Goal: Transaction & Acquisition: Purchase product/service

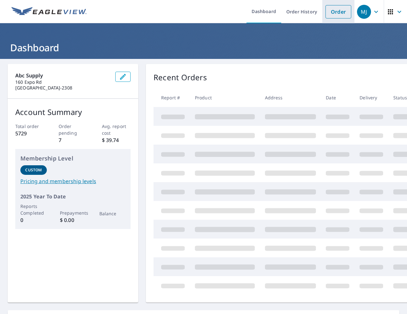
click at [332, 13] on link "Order" at bounding box center [339, 11] width 26 height 13
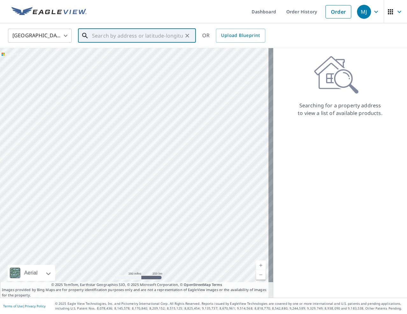
paste input "[STREET_ADDRESS][PERSON_NAME]"
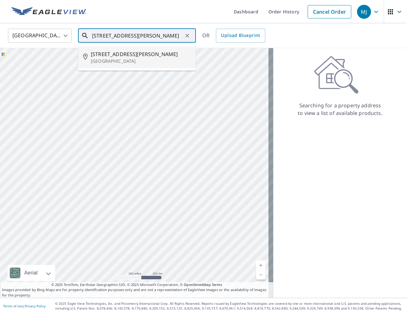
click at [107, 53] on span "[STREET_ADDRESS][PERSON_NAME]" at bounding box center [141, 54] width 100 height 8
type input "[STREET_ADDRESS][PERSON_NAME]"
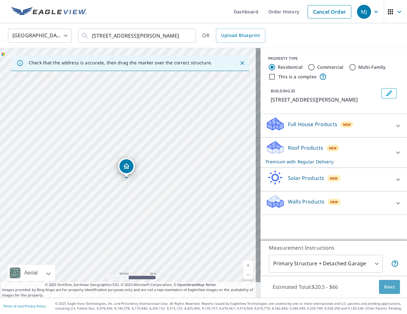
click at [385, 291] on button "Next" at bounding box center [389, 287] width 21 height 14
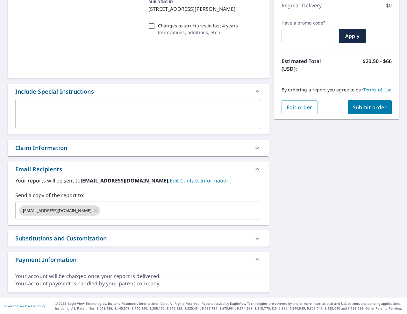
scroll to position [91, 0]
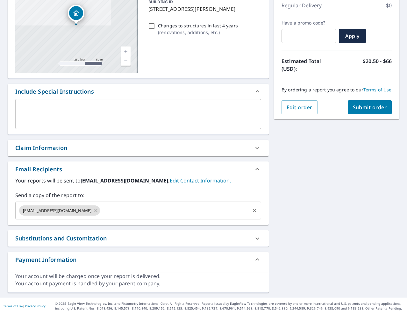
click at [93, 213] on icon at bounding box center [95, 210] width 5 height 7
click at [76, 212] on input "text" at bounding box center [133, 211] width 231 height 12
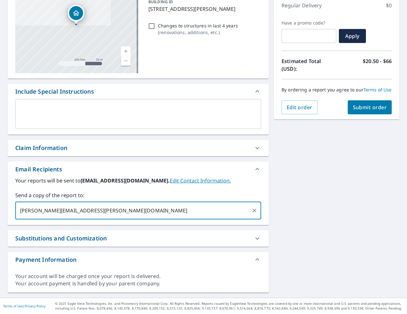
type input "[PERSON_NAME][EMAIL_ADDRESS][PERSON_NAME][DOMAIN_NAME]"
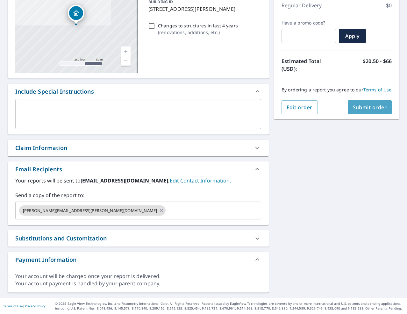
click at [371, 111] on span "Submit order" at bounding box center [370, 107] width 34 height 7
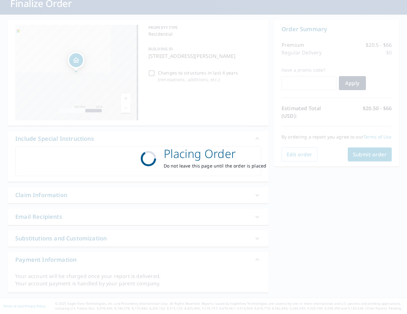
scroll to position [44, 0]
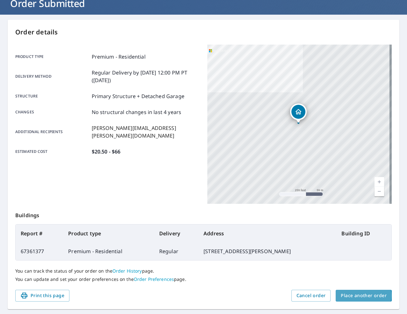
click at [356, 296] on span "Place another order" at bounding box center [364, 296] width 46 height 8
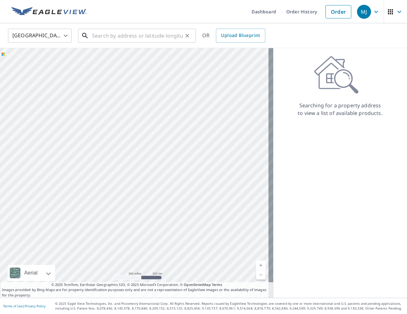
click at [103, 33] on input "text" at bounding box center [137, 36] width 91 height 18
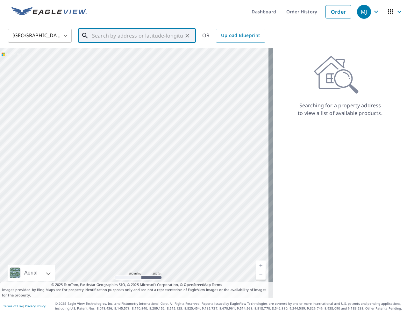
paste input "[STREET_ADDRESS]"
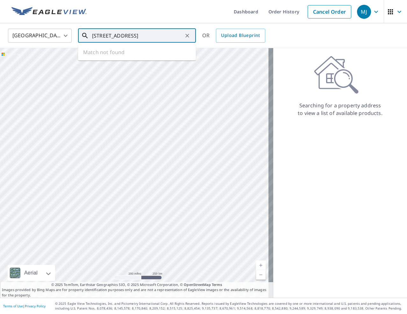
scroll to position [0, 12]
click at [119, 62] on p "[GEOGRAPHIC_DATA]" at bounding box center [141, 61] width 100 height 6
type input "[STREET_ADDRESS]"
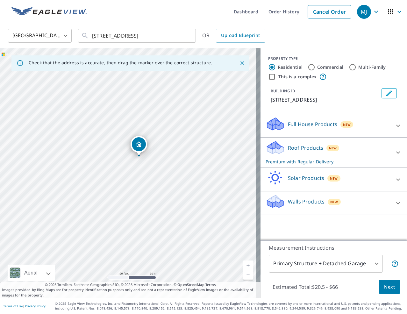
click at [385, 289] on span "Next" at bounding box center [389, 287] width 11 height 8
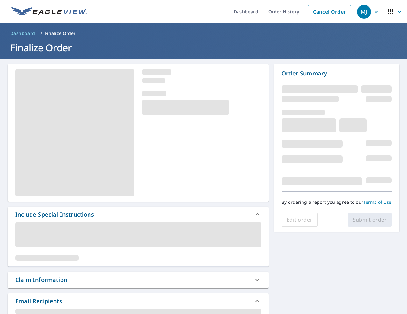
drag, startPoint x: 114, startPoint y: 246, endPoint x: 90, endPoint y: 241, distance: 24.8
drag, startPoint x: 90, startPoint y: 241, endPoint x: 52, endPoint y: 209, distance: 48.8
click at [52, 209] on div "Include Special Instructions" at bounding box center [138, 214] width 261 height 15
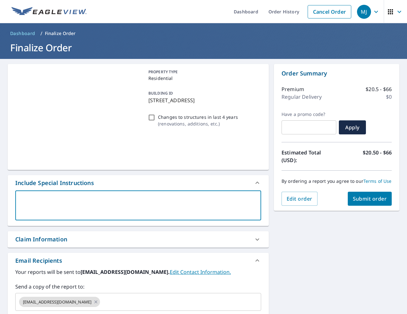
click at [52, 209] on textarea at bounding box center [138, 206] width 237 height 18
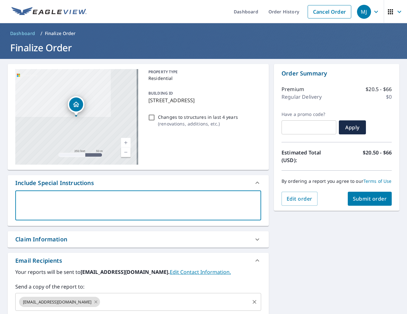
click at [93, 300] on icon at bounding box center [95, 301] width 5 height 7
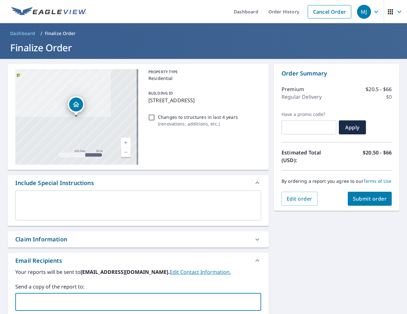
click at [74, 300] on input "text" at bounding box center [133, 302] width 231 height 12
type input "[PERSON_NAME][EMAIL_ADDRESS][PERSON_NAME][DOMAIN_NAME]"
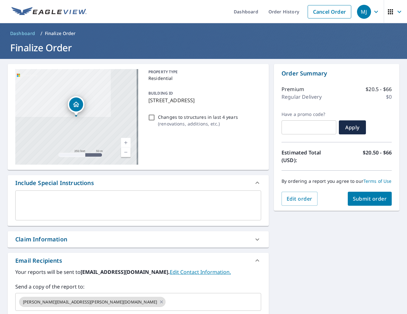
scroll to position [91, 0]
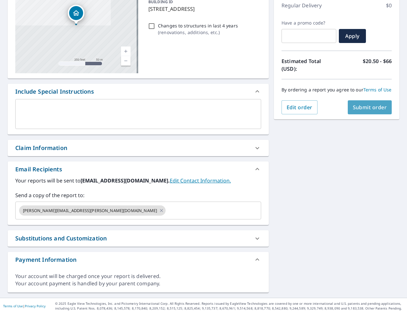
click at [369, 110] on span "Submit order" at bounding box center [370, 107] width 34 height 7
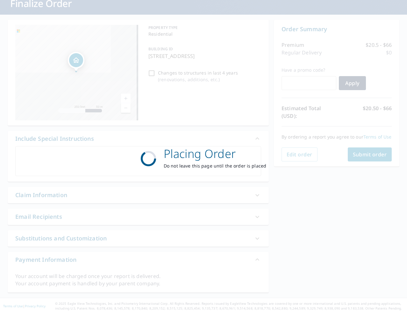
scroll to position [44, 0]
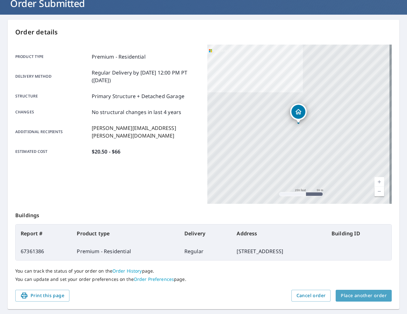
click at [380, 290] on button "Place another order" at bounding box center [364, 296] width 56 height 12
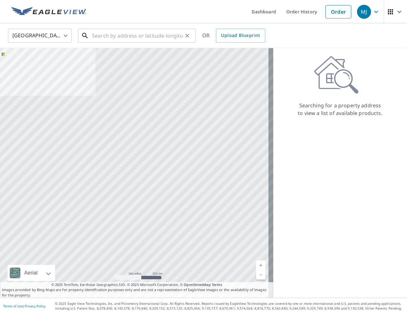
click at [125, 34] on input "text" at bounding box center [137, 36] width 91 height 18
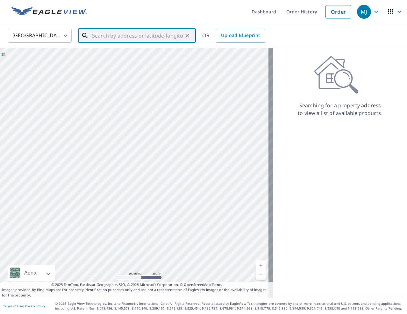
paste input "[STREET_ADDRESS]"
click at [113, 55] on span "[STREET_ADDRESS]" at bounding box center [141, 54] width 100 height 8
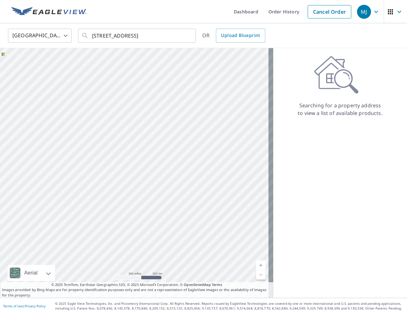
type input "[STREET_ADDRESS]"
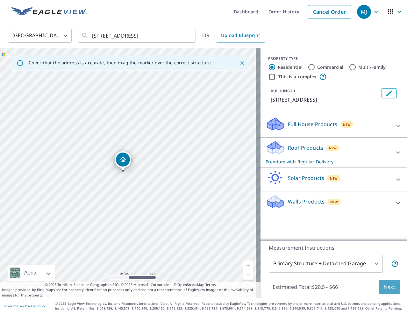
click at [381, 288] on button "Next" at bounding box center [389, 287] width 21 height 14
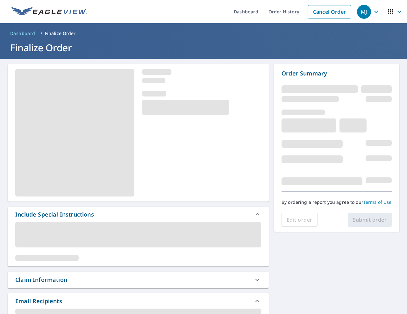
scroll to position [64, 0]
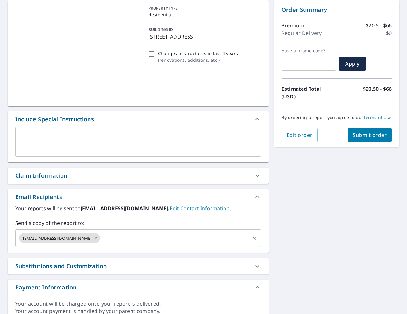
click at [95, 239] on icon at bounding box center [96, 238] width 3 height 3
click at [77, 239] on input "text" at bounding box center [133, 238] width 231 height 12
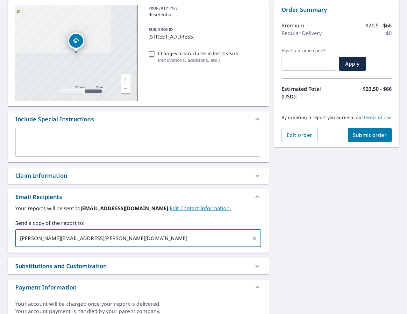
type input "[PERSON_NAME][EMAIL_ADDRESS][PERSON_NAME][DOMAIN_NAME]"
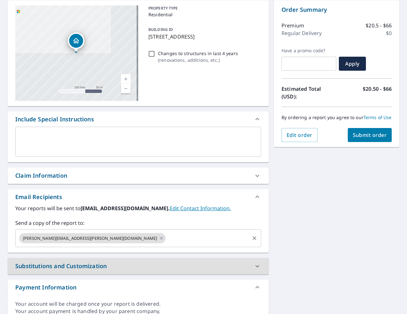
click at [363, 139] on span "Submit order" at bounding box center [370, 135] width 34 height 7
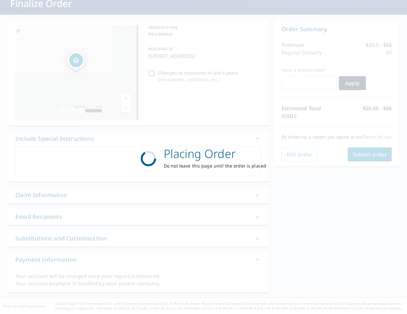
scroll to position [44, 0]
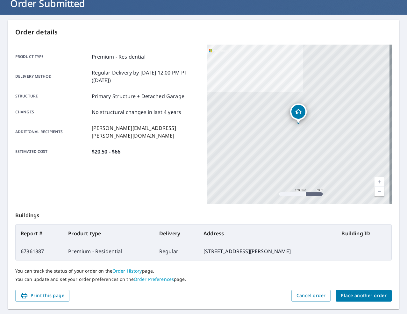
click at [369, 297] on span "Place another order" at bounding box center [364, 296] width 46 height 8
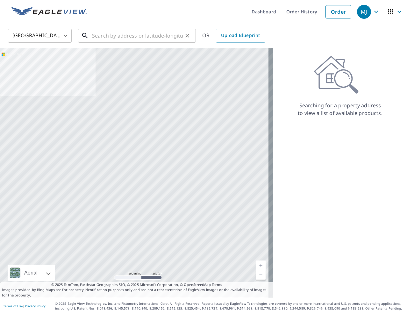
click at [135, 38] on input "text" at bounding box center [137, 36] width 91 height 18
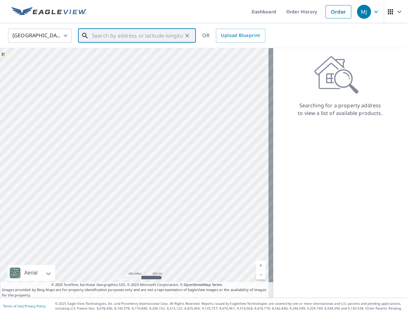
paste input "[STREET_ADDRESS][PERSON_NAME]"
click at [152, 55] on span "[STREET_ADDRESS]" at bounding box center [141, 54] width 100 height 8
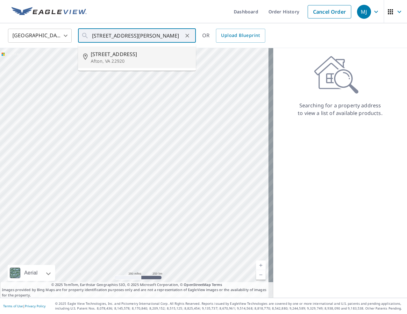
type input "[STREET_ADDRESS]"
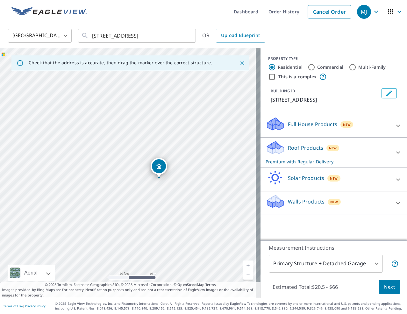
click at [379, 283] on button "Next" at bounding box center [389, 287] width 21 height 14
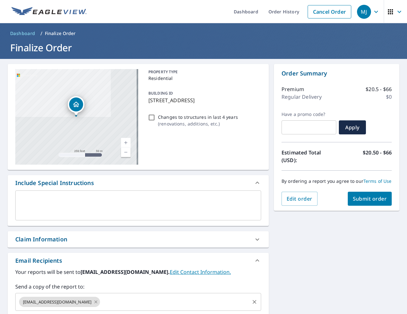
click at [93, 303] on icon at bounding box center [95, 301] width 5 height 7
click at [64, 302] on input "text" at bounding box center [133, 302] width 231 height 12
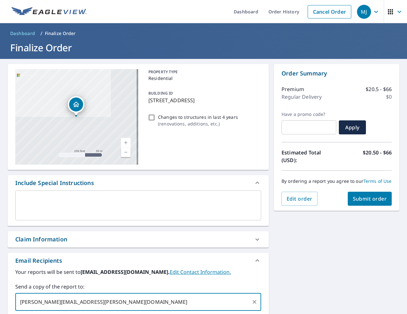
type input "[PERSON_NAME][EMAIL_ADDRESS][PERSON_NAME][DOMAIN_NAME]"
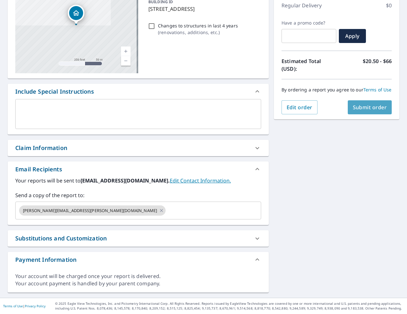
click at [377, 111] on span "Submit order" at bounding box center [370, 107] width 34 height 7
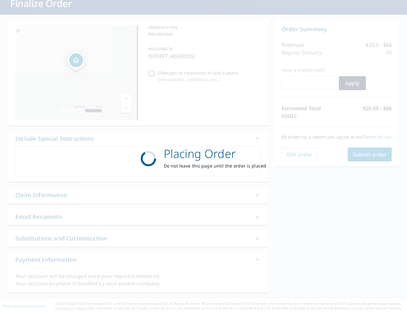
scroll to position [44, 0]
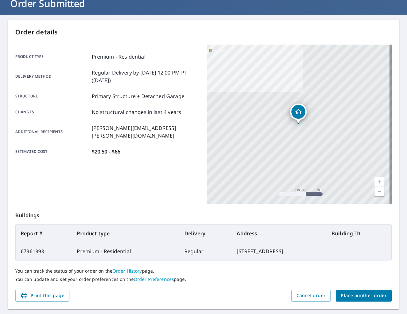
click at [353, 297] on span "Place another order" at bounding box center [364, 296] width 46 height 8
